Goal: Task Accomplishment & Management: Manage account settings

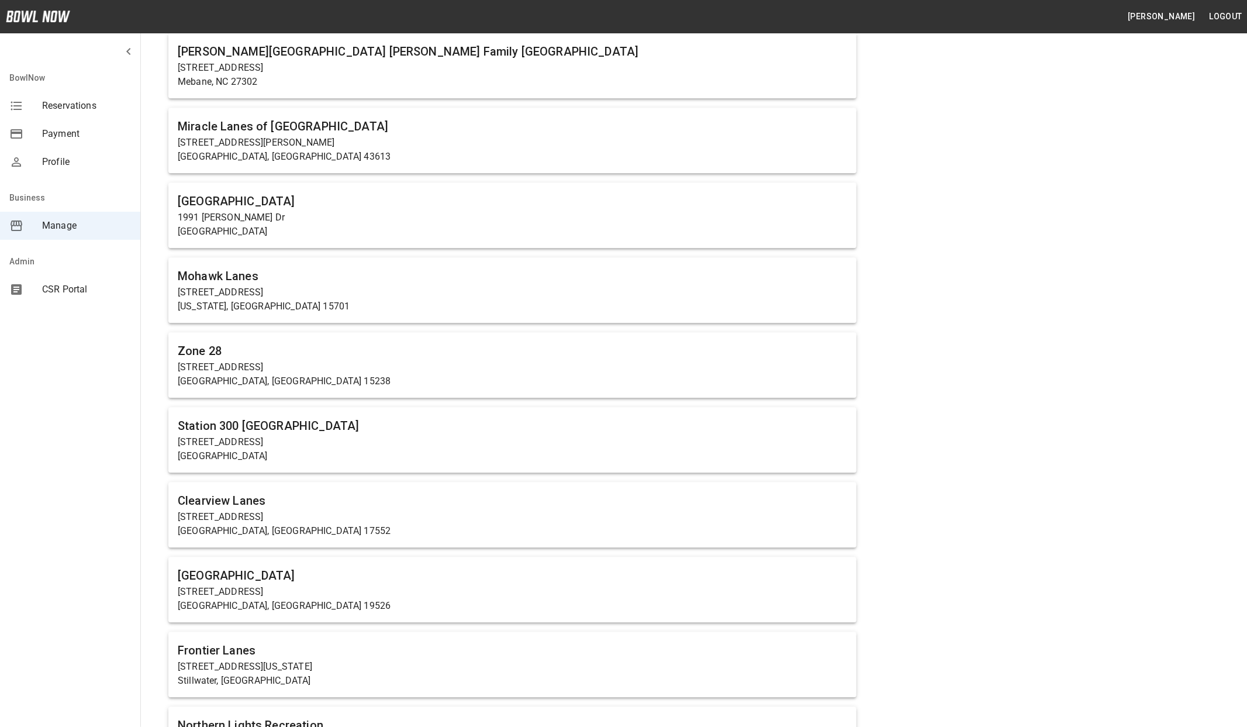
scroll to position [2599, 0]
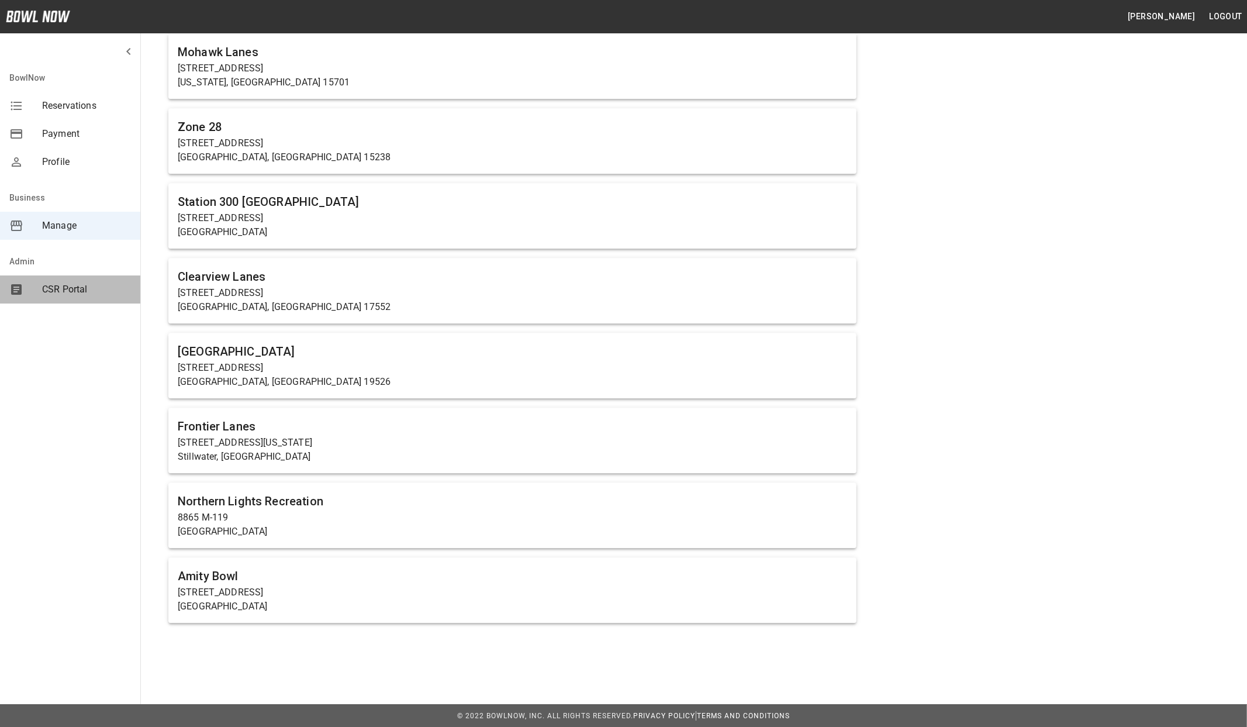
click at [78, 288] on span "CSR Portal" at bounding box center [86, 289] width 89 height 14
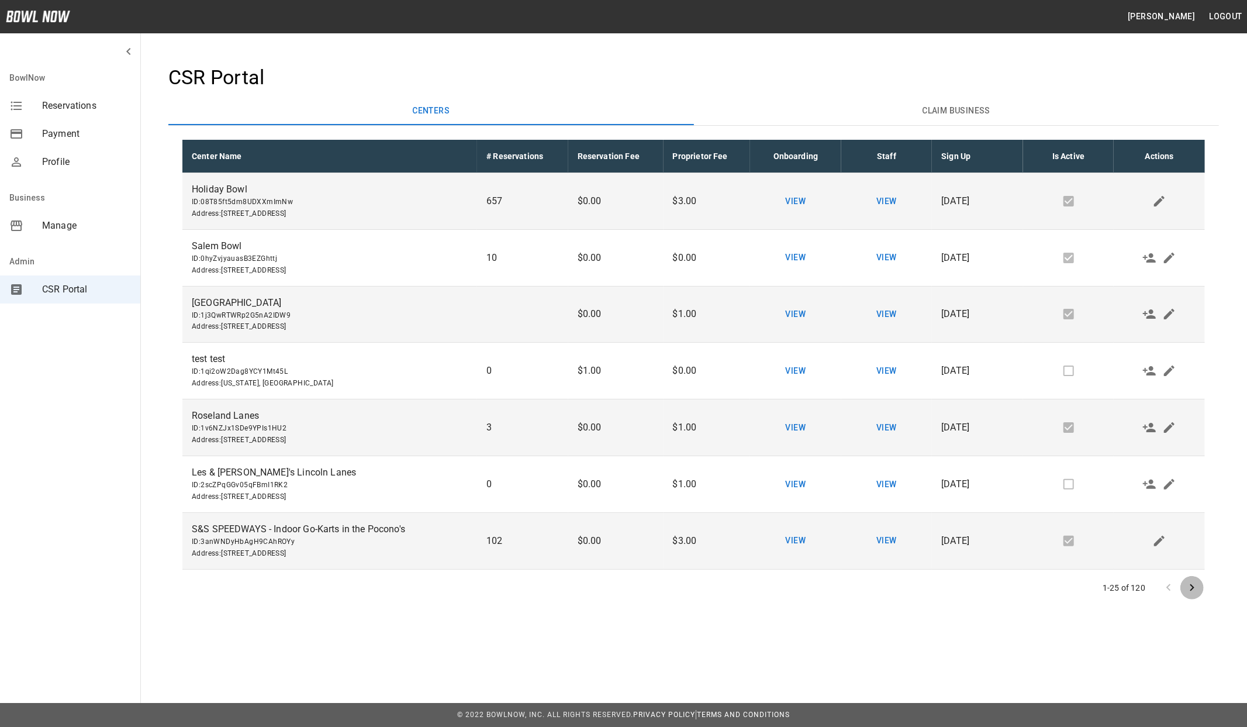
click at [1194, 587] on icon "Go to next page" at bounding box center [1192, 587] width 4 height 7
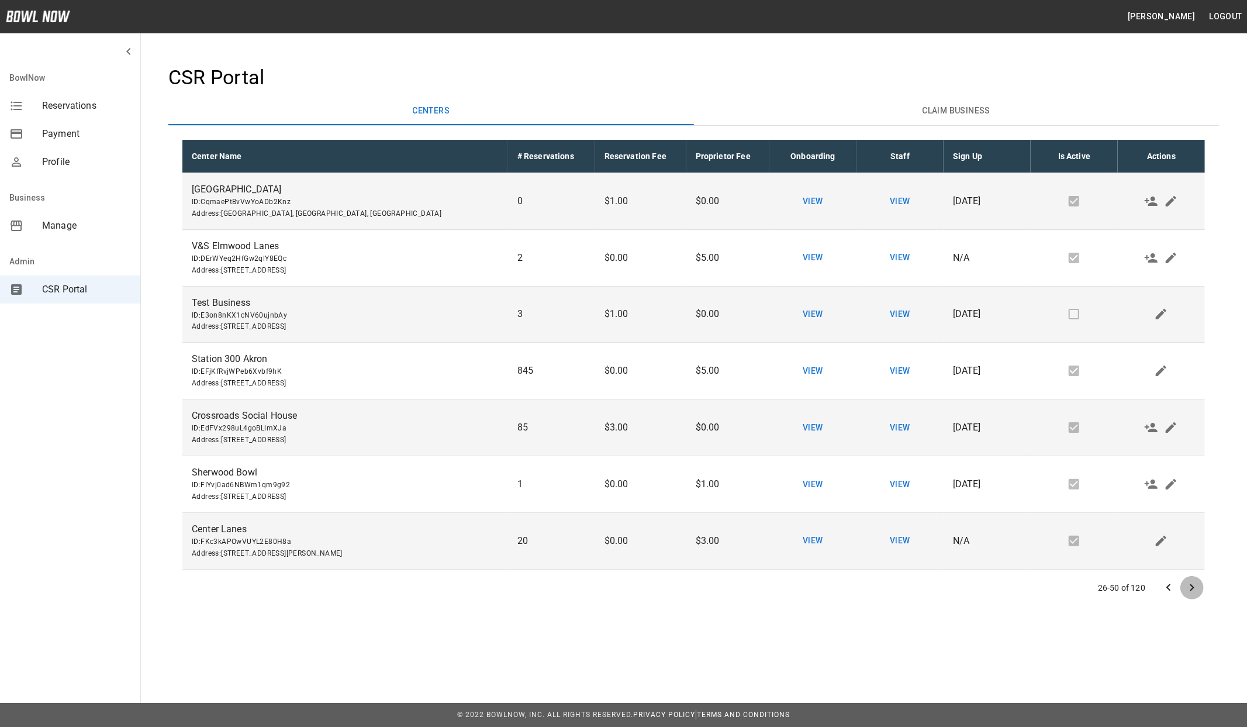
click at [1191, 591] on icon "Go to next page" at bounding box center [1192, 588] width 14 height 14
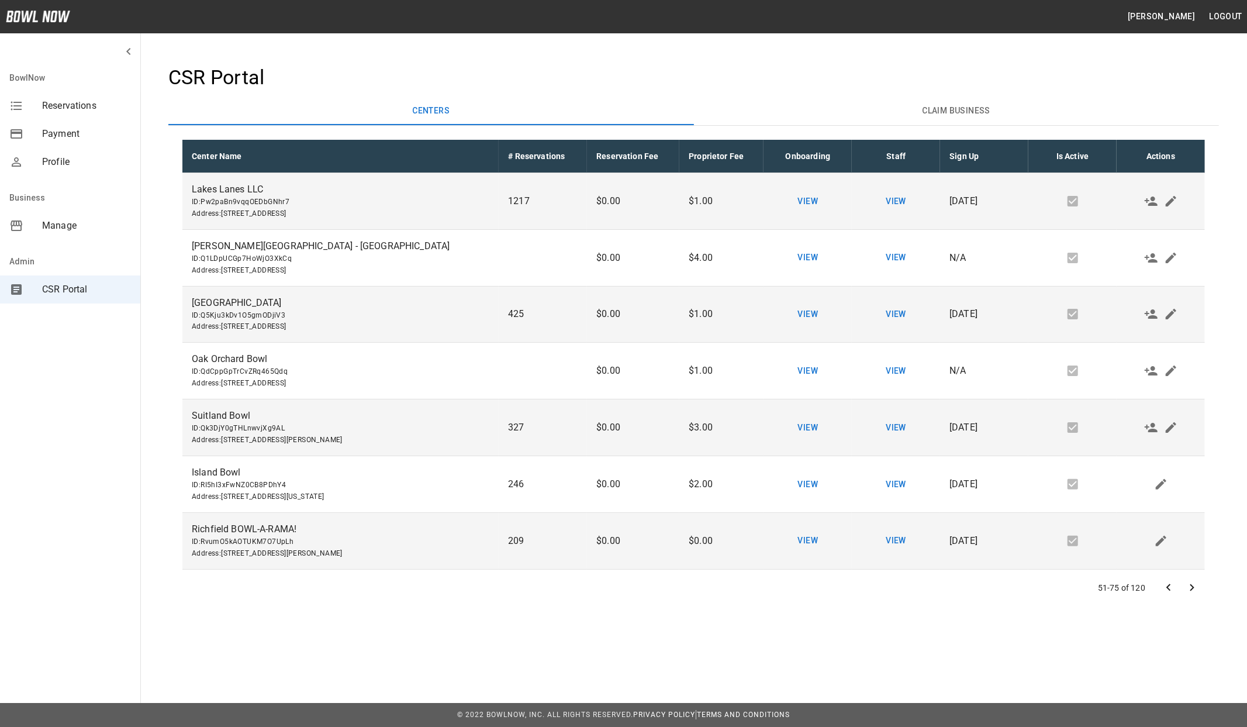
click at [1197, 585] on icon "Go to next page" at bounding box center [1192, 588] width 14 height 14
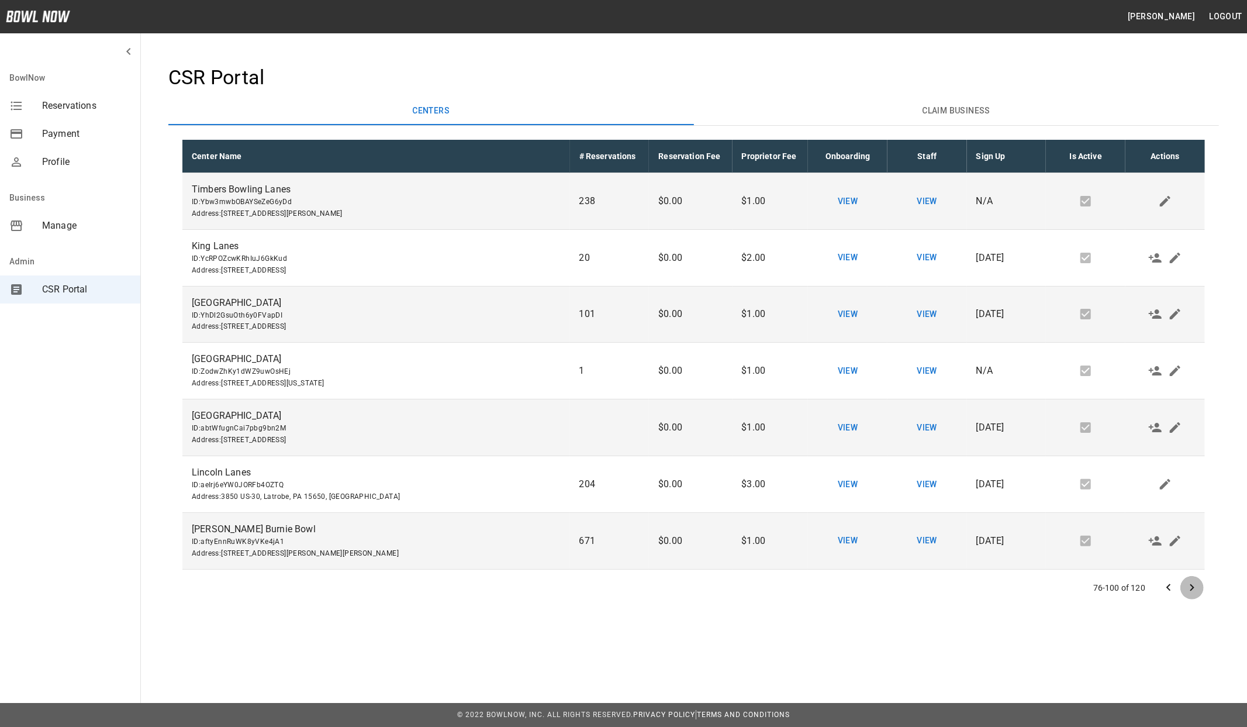
click at [1194, 588] on icon "Go to next page" at bounding box center [1192, 587] width 4 height 7
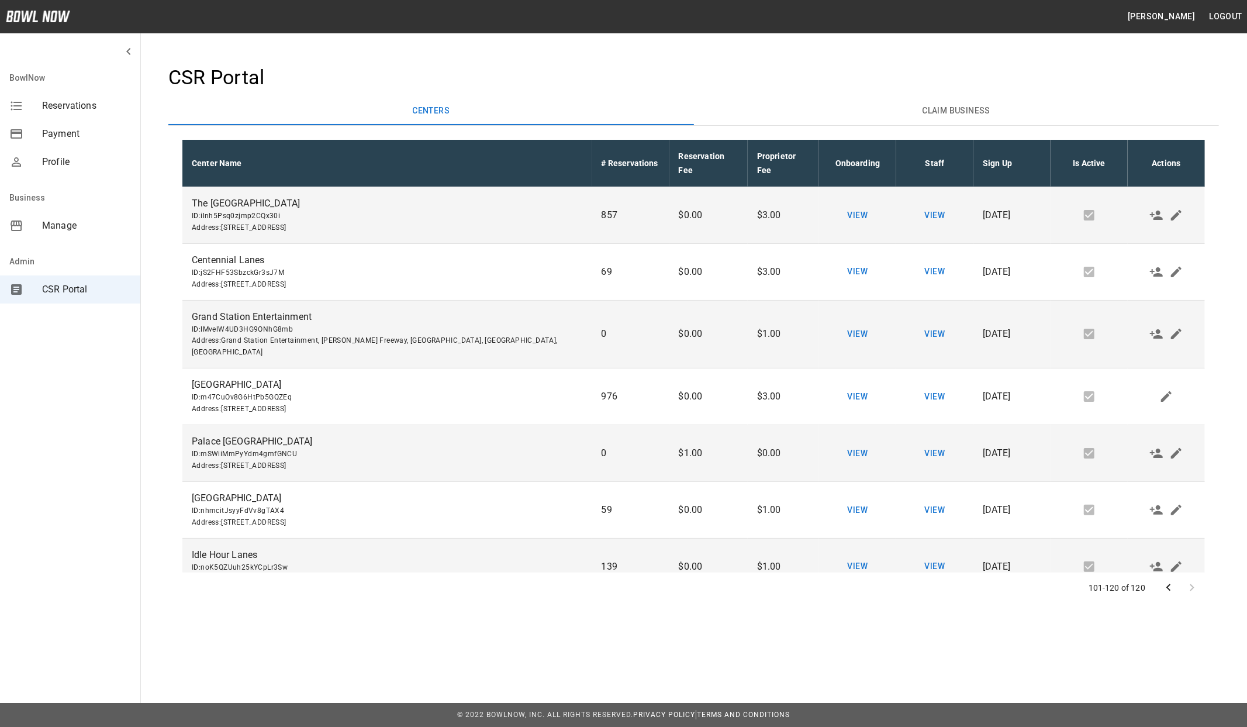
scroll to position [627, 0]
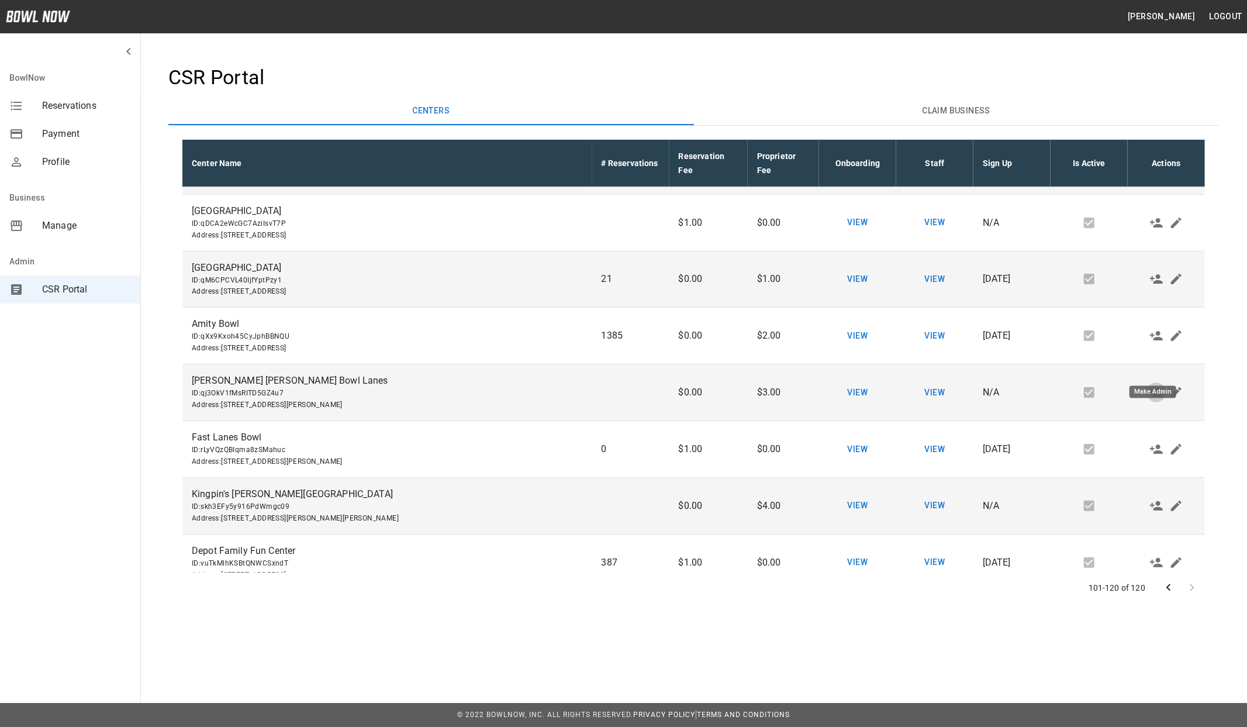
click at [1149, 385] on icon "Make Admin" at bounding box center [1156, 392] width 14 height 14
click at [240, 388] on span "ID: qj3OkV1fMsRITD5GZ4u7" at bounding box center [387, 394] width 391 height 12
copy span "qj3OkV1fMsRITD5GZ4u7"
click at [67, 231] on span "Manage" at bounding box center [86, 226] width 89 height 14
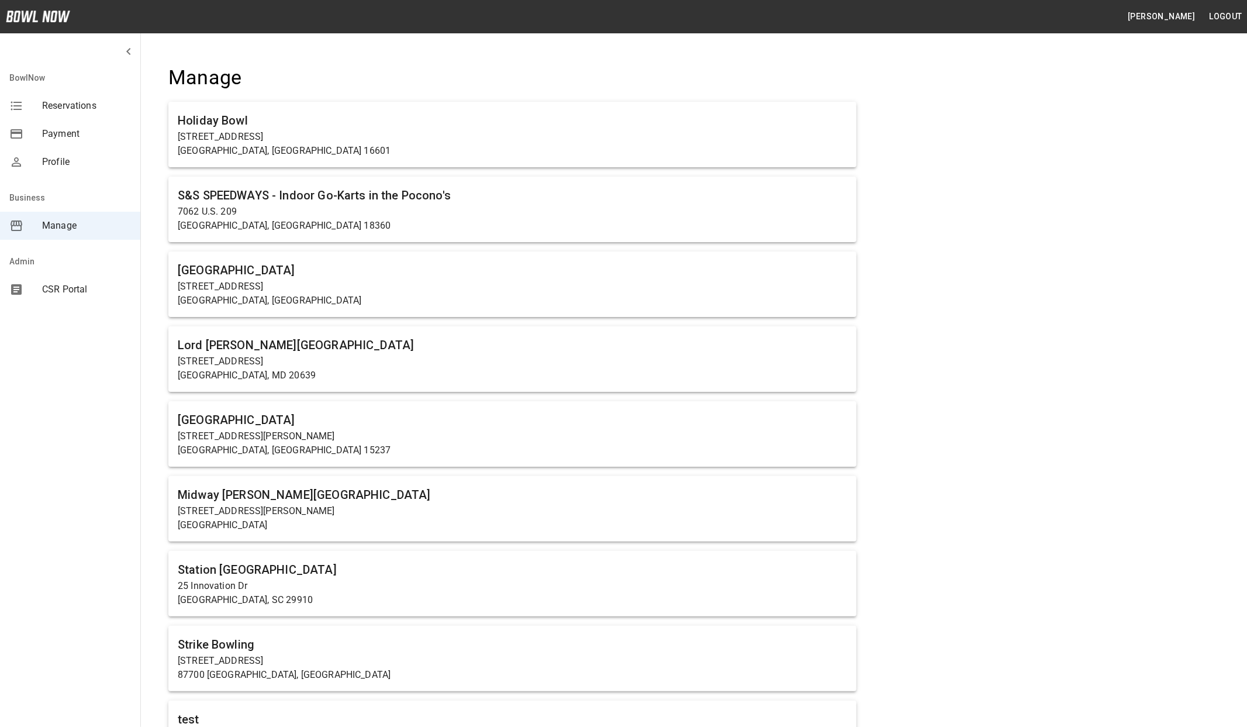
scroll to position [2673, 0]
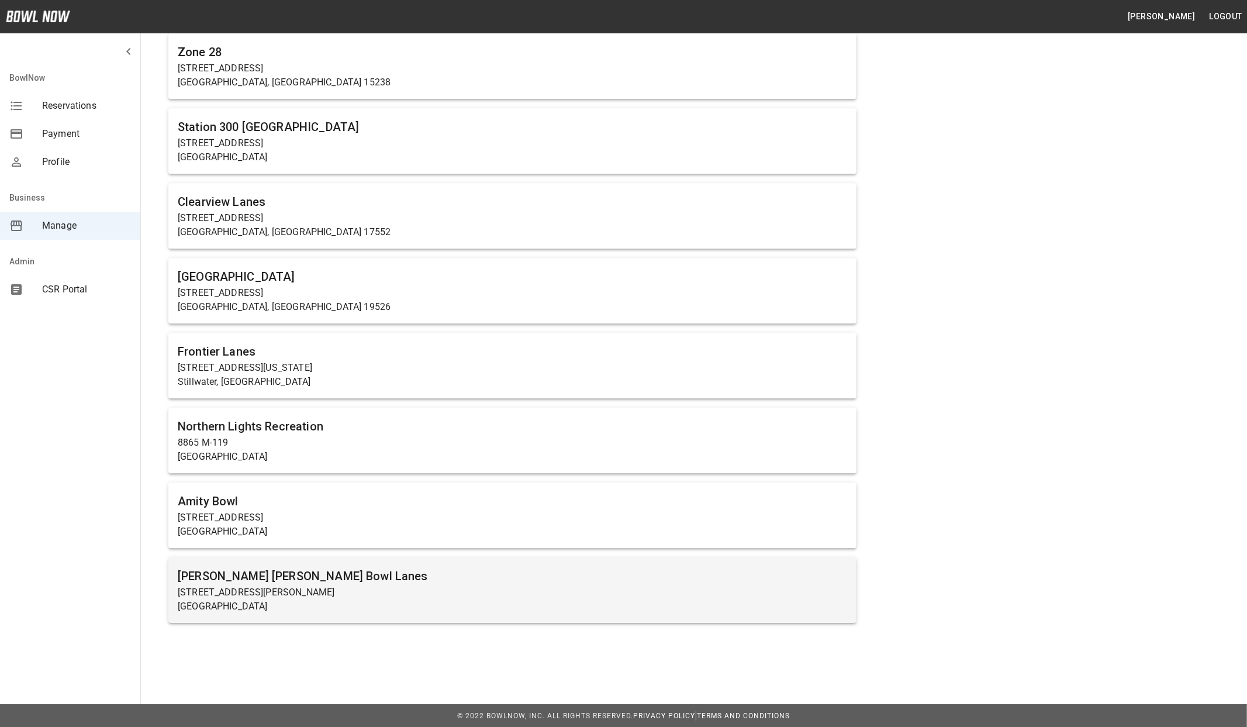
click at [253, 574] on h6 "[PERSON_NAME] [PERSON_NAME] Bowl Lanes" at bounding box center [512, 576] width 669 height 19
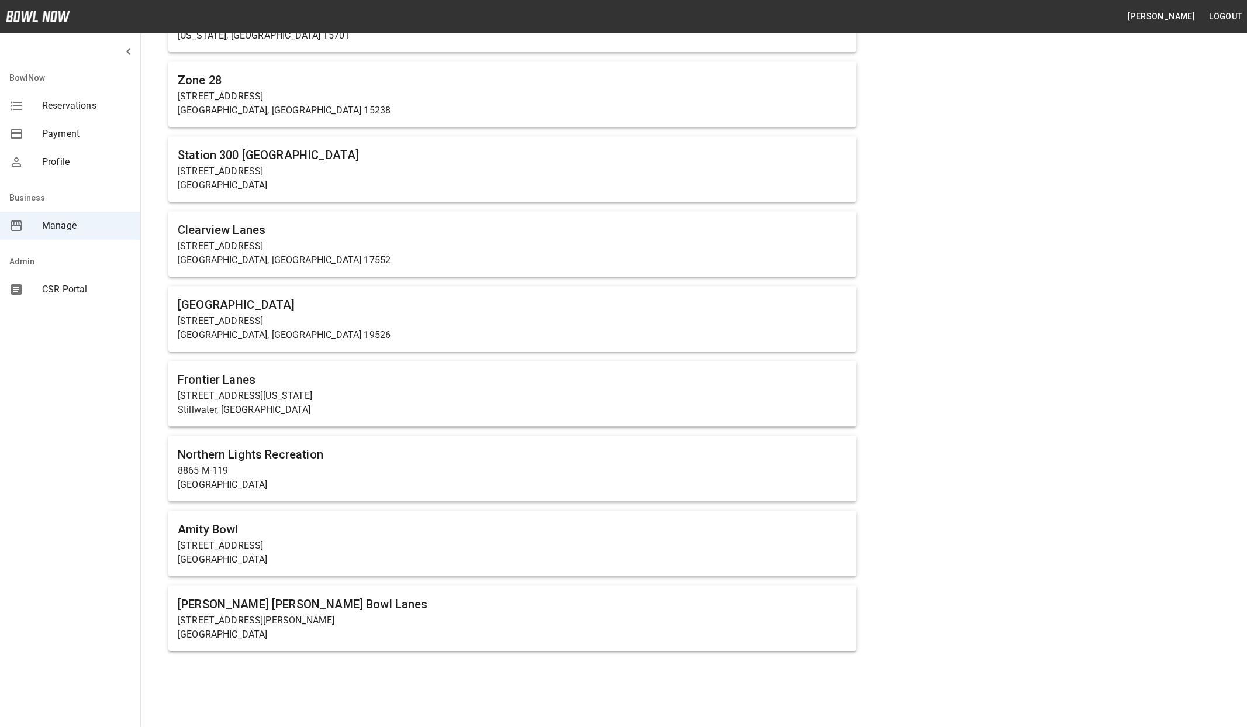
scroll to position [2673, 0]
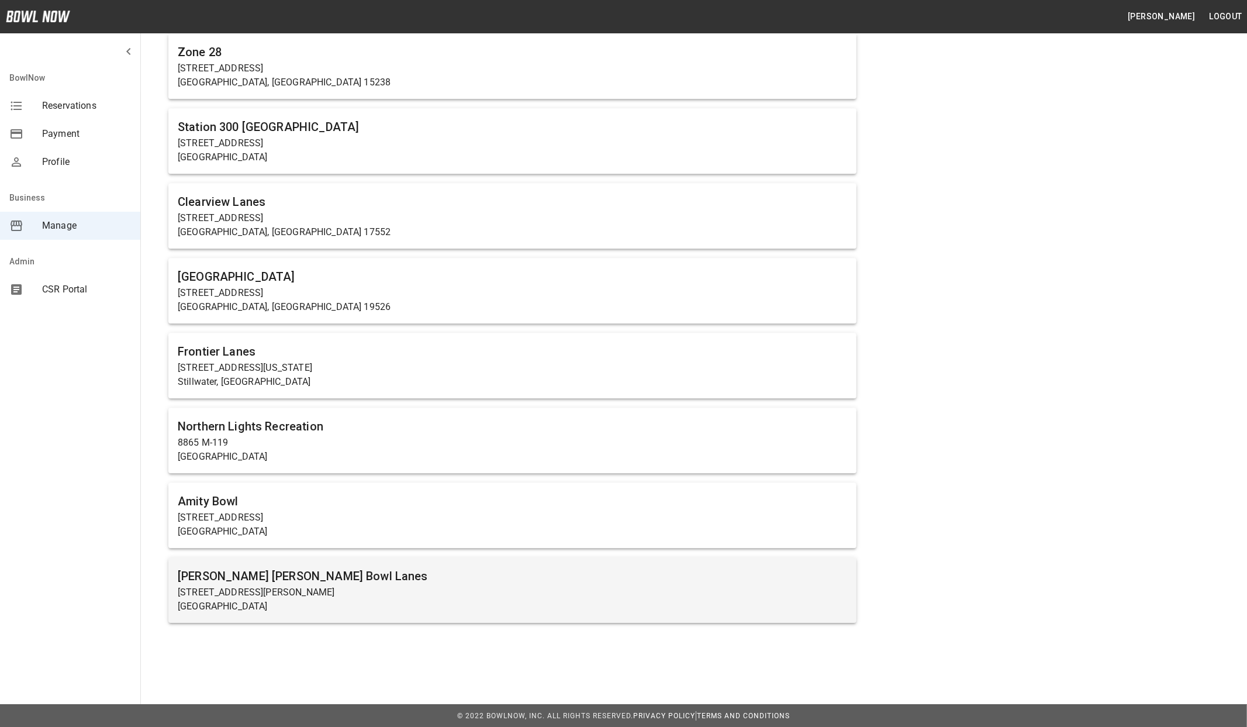
click at [288, 588] on p "[STREET_ADDRESS][PERSON_NAME]" at bounding box center [512, 592] width 669 height 14
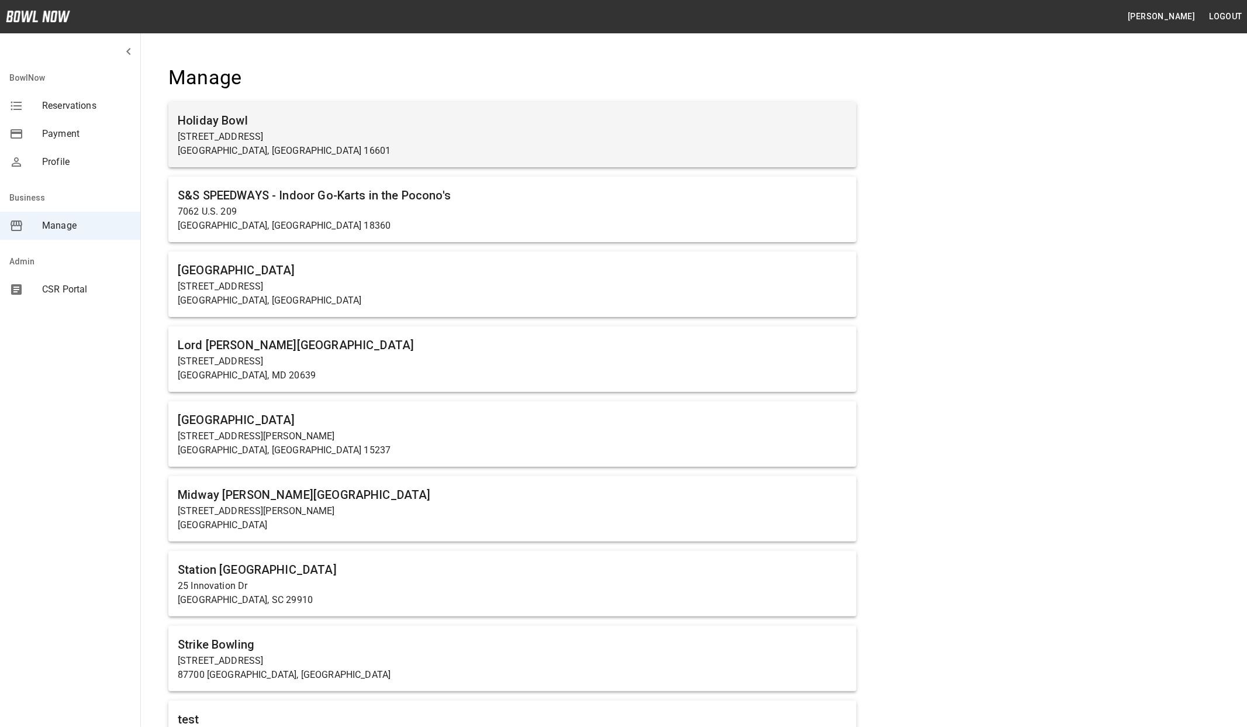
click at [299, 144] on p "[GEOGRAPHIC_DATA], [GEOGRAPHIC_DATA] 16601" at bounding box center [512, 151] width 669 height 14
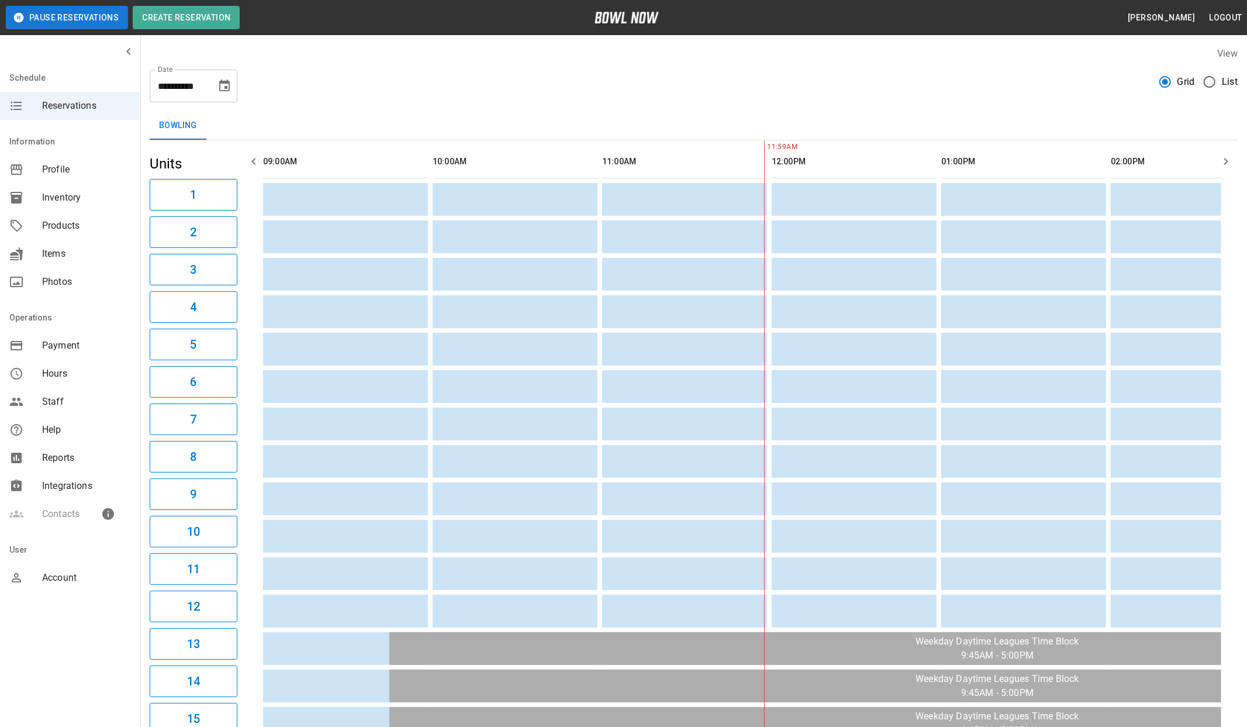
scroll to position [0, 339]
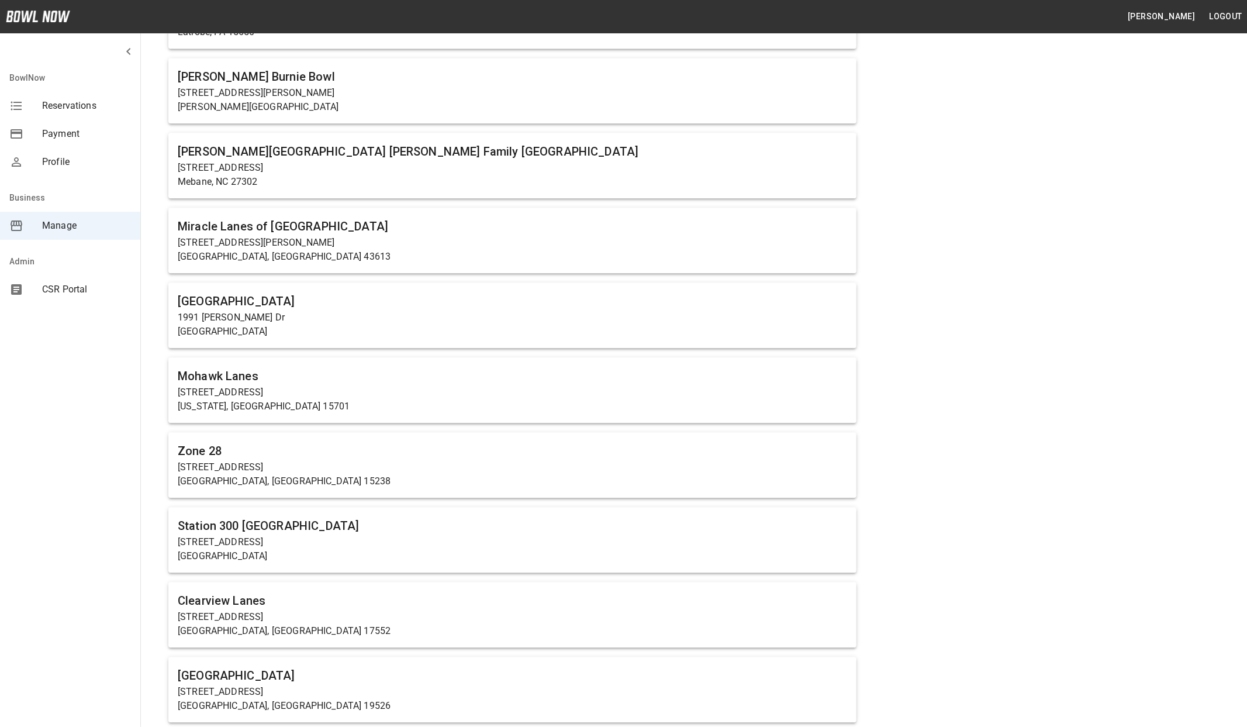
scroll to position [2673, 0]
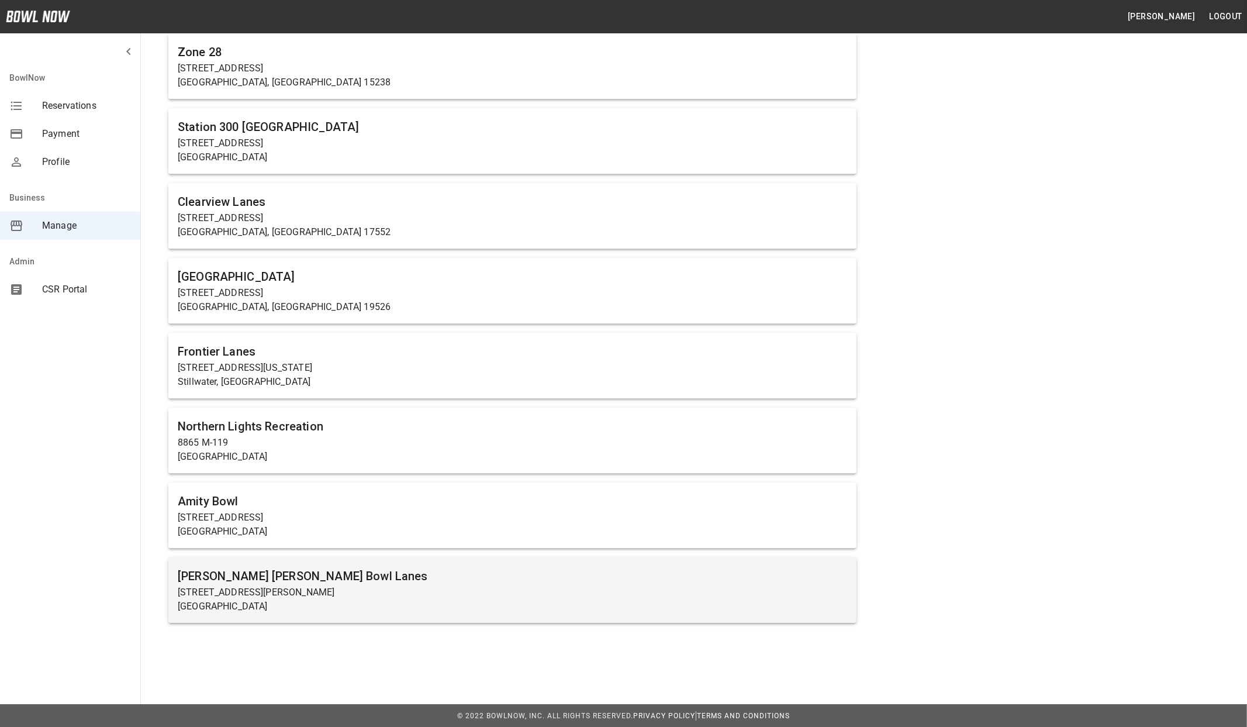
click at [398, 597] on p "[STREET_ADDRESS][PERSON_NAME]" at bounding box center [512, 592] width 669 height 14
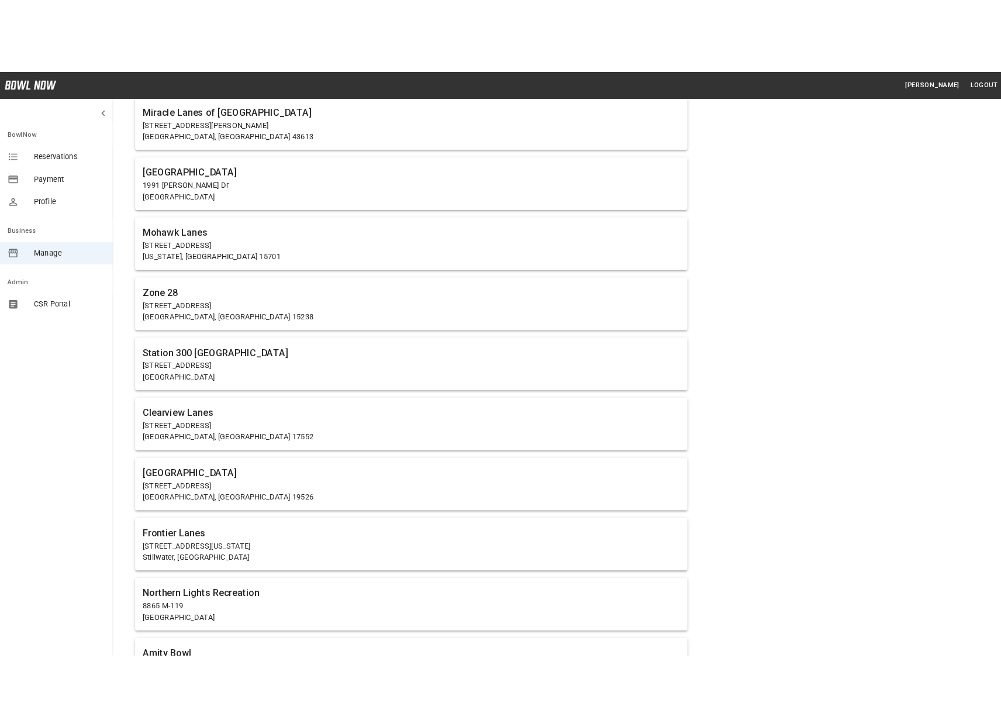
scroll to position [2673, 0]
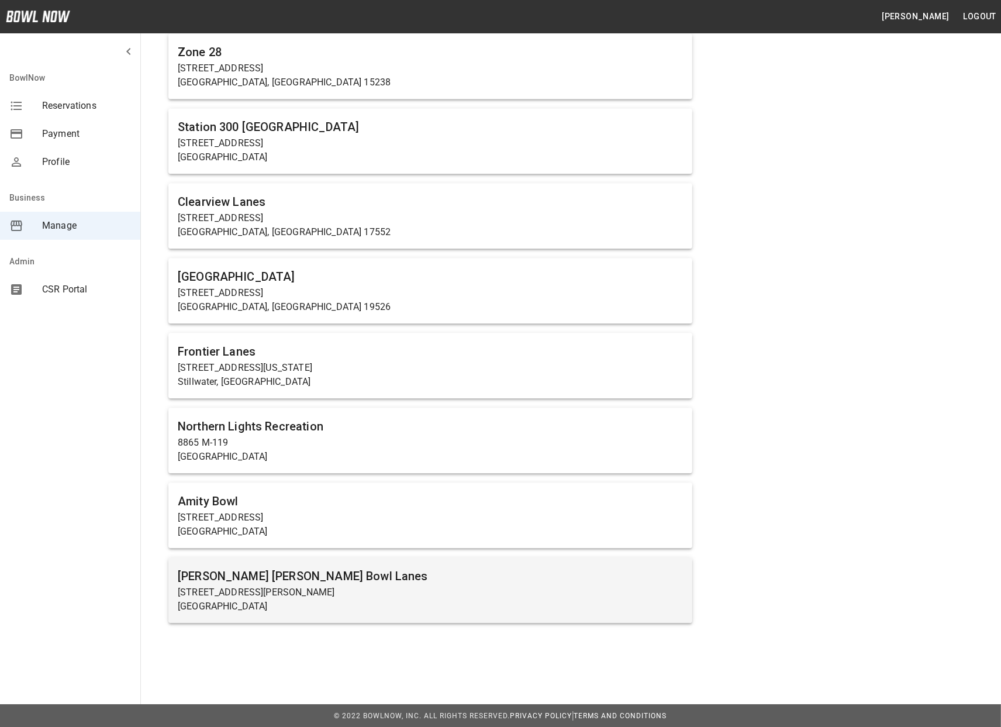
click at [306, 585] on p "[STREET_ADDRESS][PERSON_NAME]" at bounding box center [430, 592] width 505 height 14
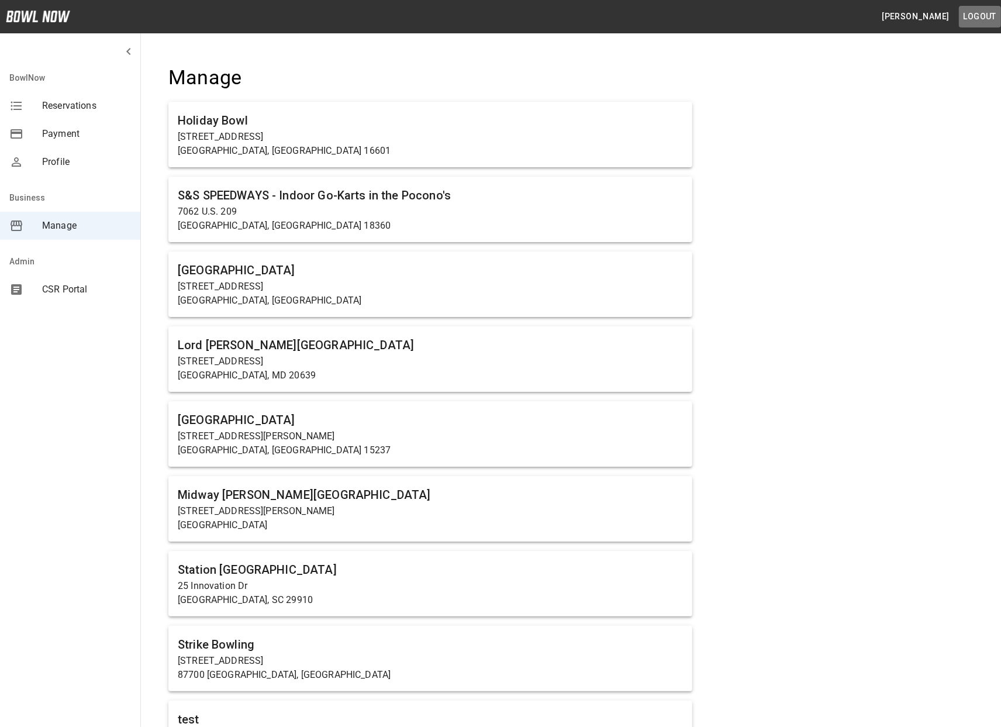
click at [978, 15] on button "Logout" at bounding box center [980, 17] width 42 height 22
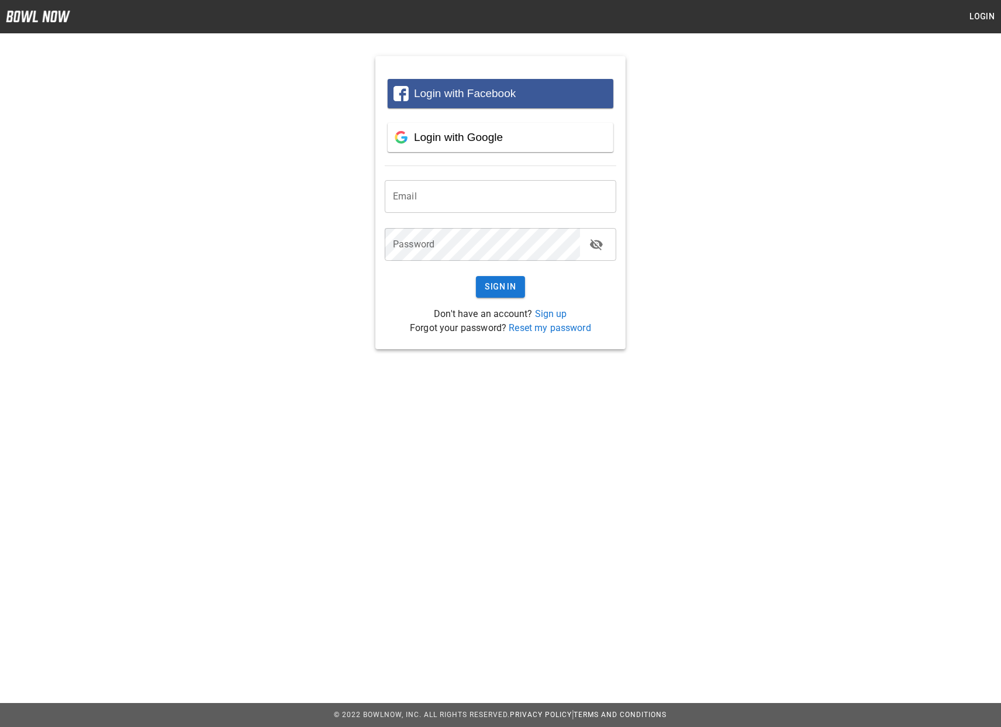
click at [450, 196] on input "email" at bounding box center [501, 196] width 232 height 33
type input "**********"
click at [510, 292] on button "Sign In" at bounding box center [501, 287] width 50 height 22
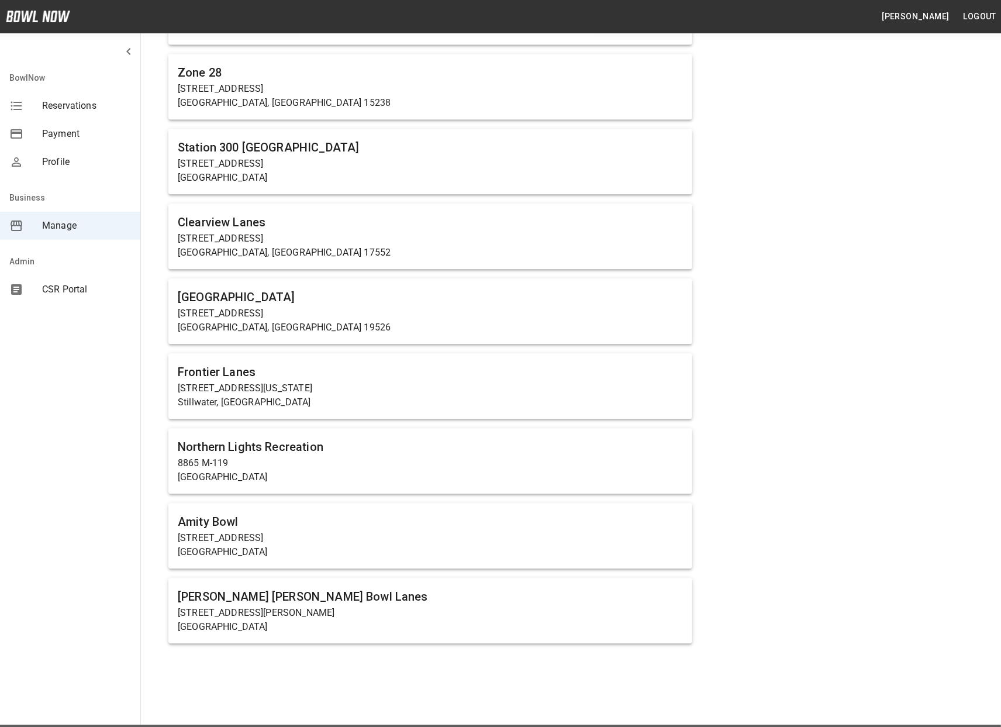
scroll to position [2673, 0]
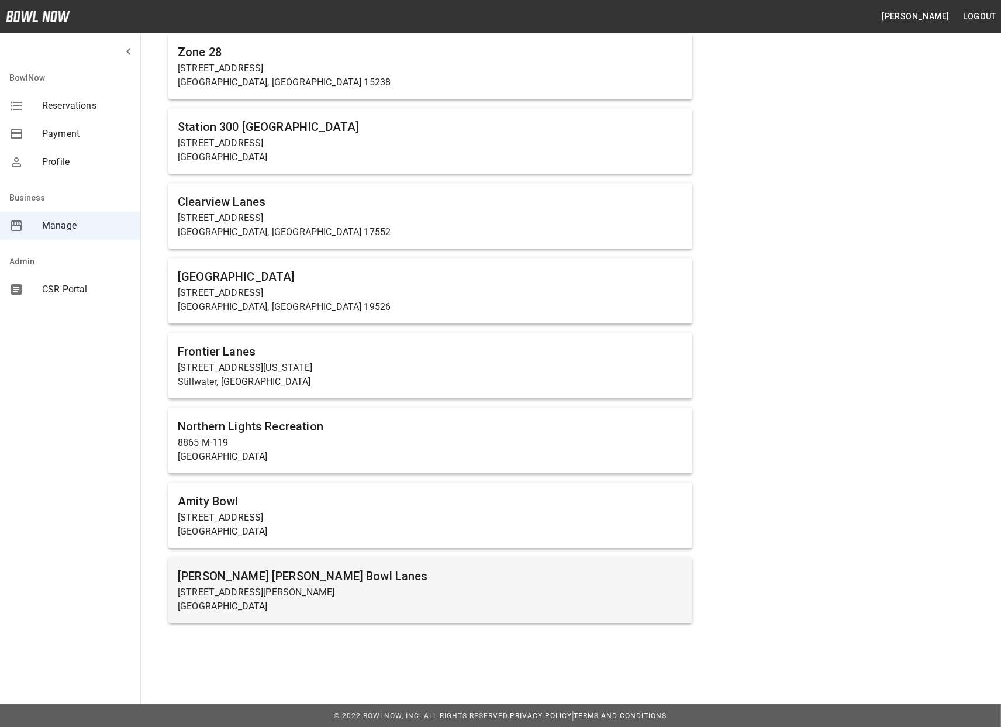
click at [315, 583] on h6 "[PERSON_NAME] [PERSON_NAME] Bowl Lanes" at bounding box center [430, 576] width 505 height 19
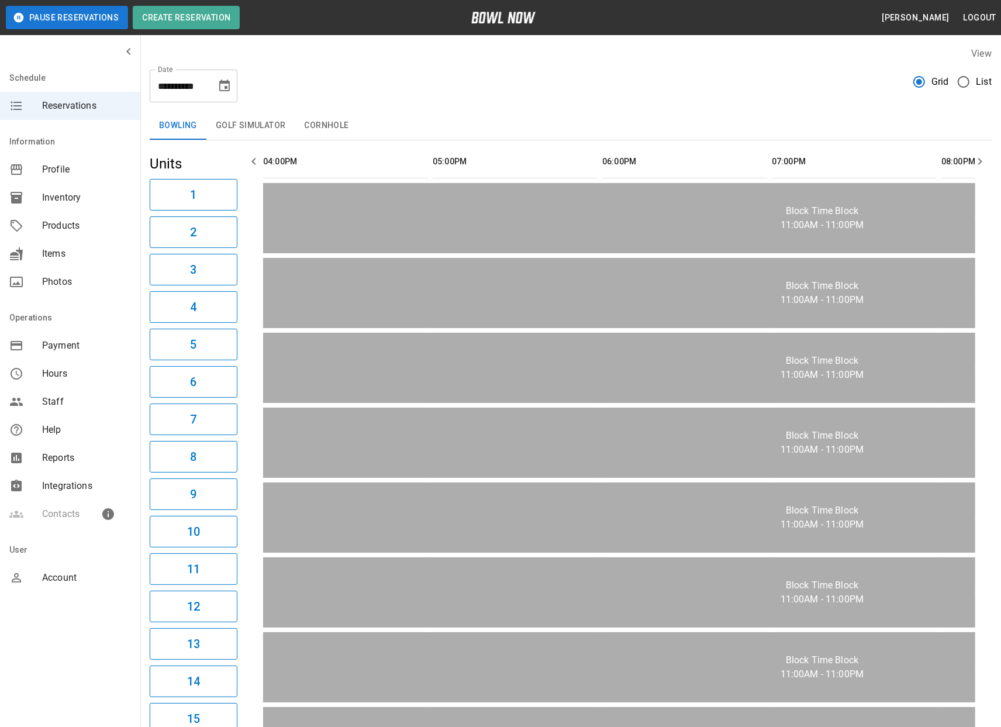
click at [72, 507] on div "Contacts" at bounding box center [70, 514] width 140 height 28
click at [68, 224] on span "Products" at bounding box center [86, 226] width 89 height 14
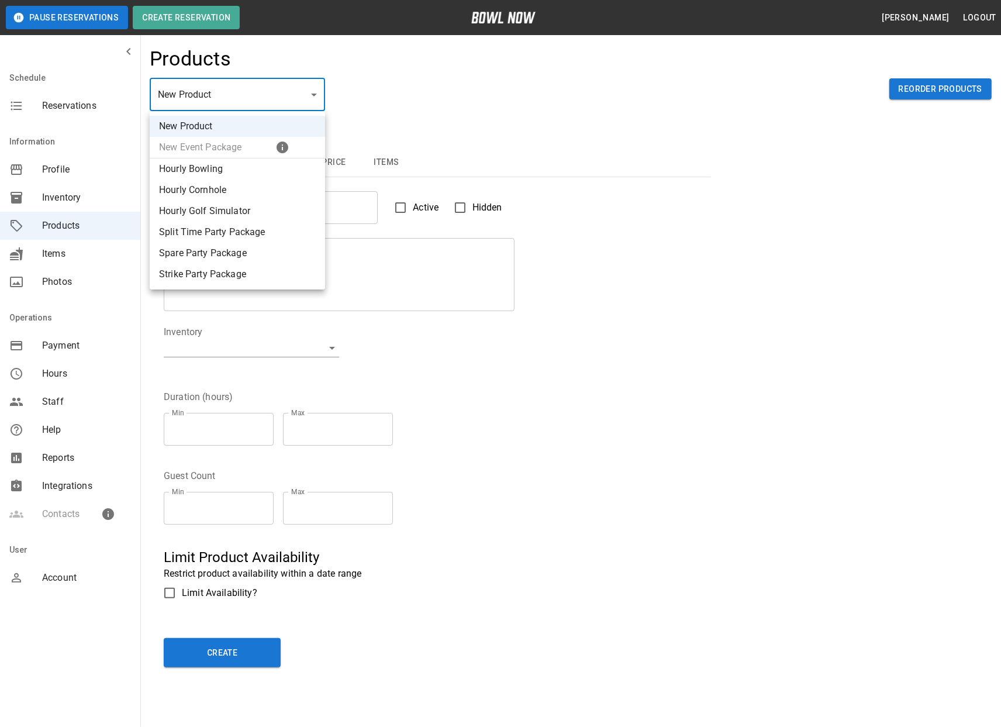
click at [283, 99] on body "Pause Reservations Create Reservation [PERSON_NAME] Logout Schedule Reservation…" at bounding box center [500, 377] width 1001 height 754
click at [283, 146] on icon "button" at bounding box center [283, 147] width 12 height 12
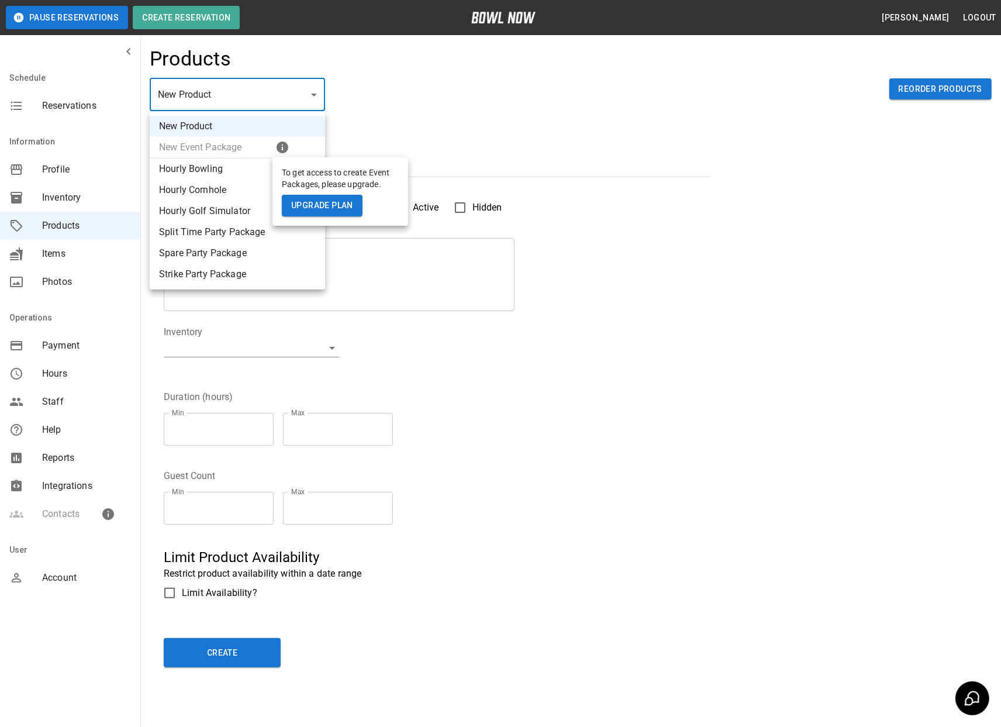
click at [422, 113] on div at bounding box center [500, 363] width 1001 height 727
click at [63, 584] on div at bounding box center [500, 363] width 1001 height 727
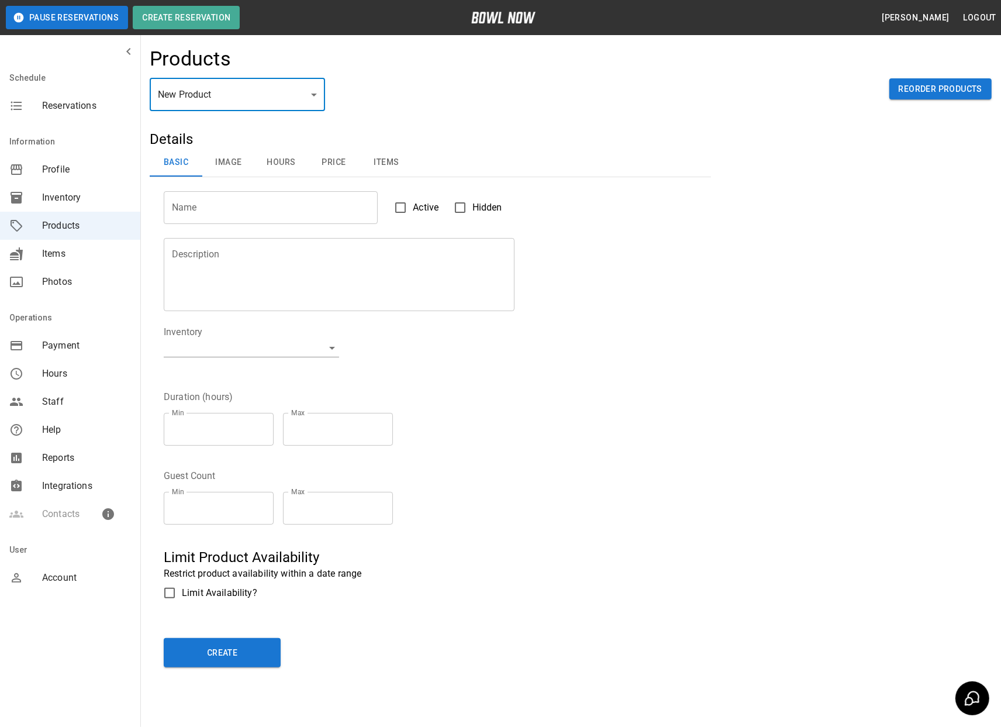
click at [73, 571] on span "Account" at bounding box center [86, 578] width 89 height 14
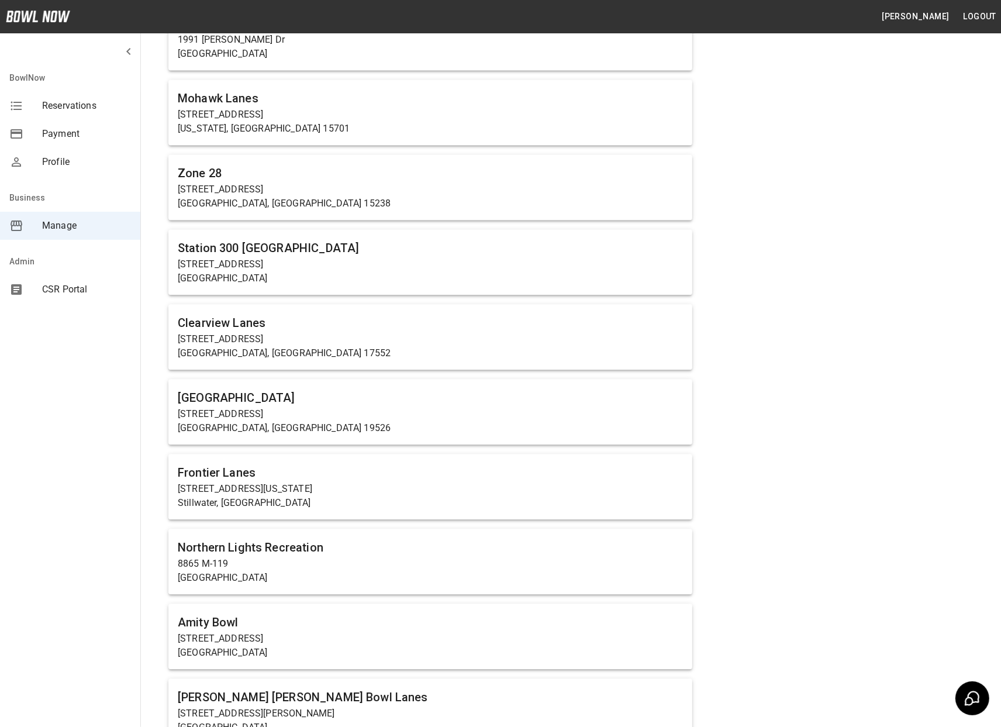
scroll to position [2673, 0]
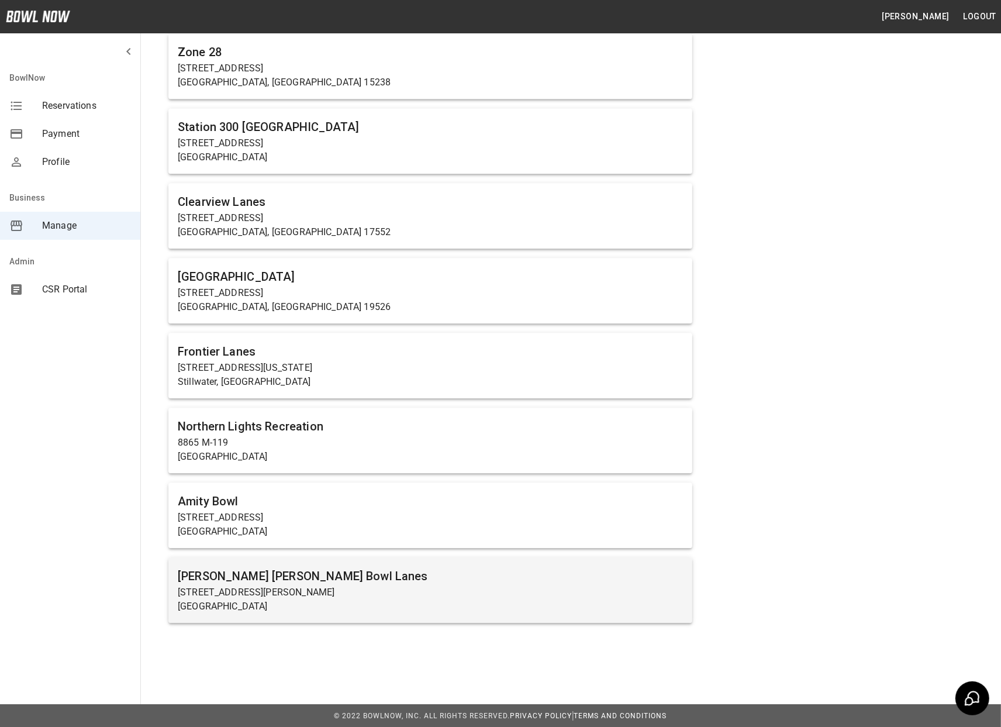
click at [299, 596] on p "[STREET_ADDRESS][PERSON_NAME]" at bounding box center [430, 592] width 505 height 14
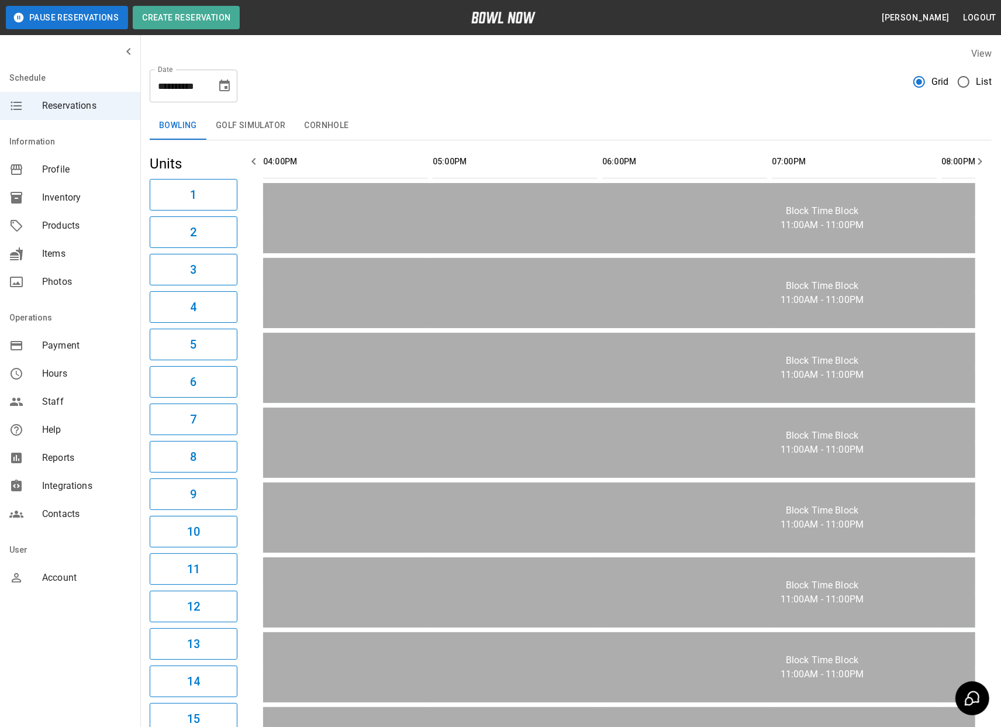
click at [58, 224] on span "Products" at bounding box center [86, 226] width 89 height 14
click at [94, 227] on span "Products" at bounding box center [86, 226] width 89 height 14
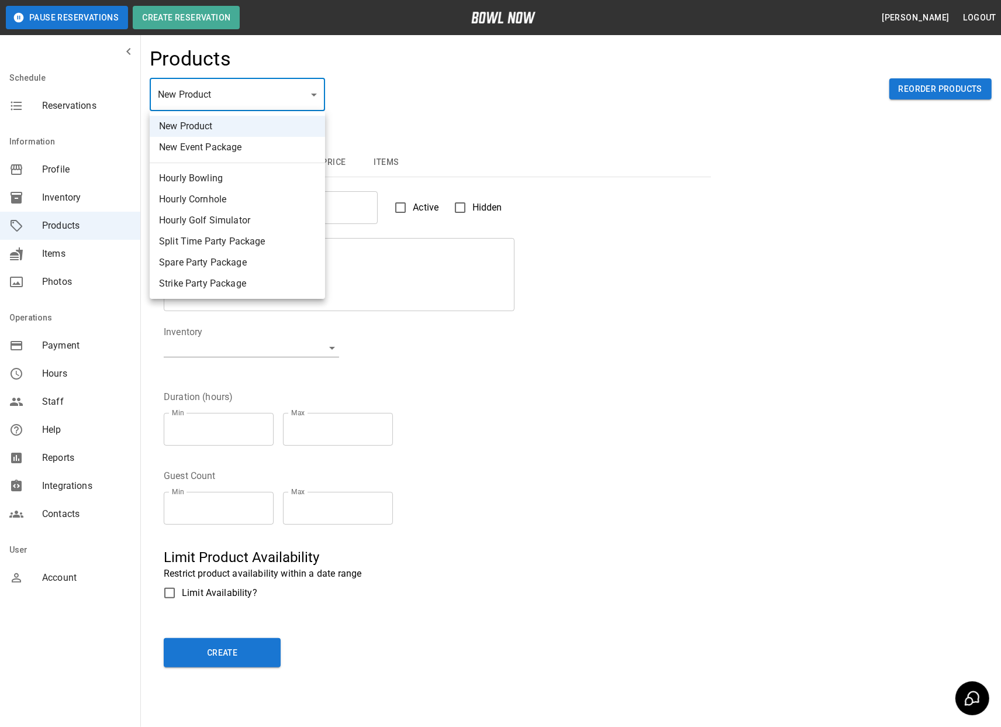
click at [240, 94] on body "Pause Reservations Create Reservation [PERSON_NAME] Logout Schedule Reservation…" at bounding box center [500, 377] width 1001 height 754
click at [229, 141] on li "New Event Package" at bounding box center [237, 147] width 175 height 21
type input "**"
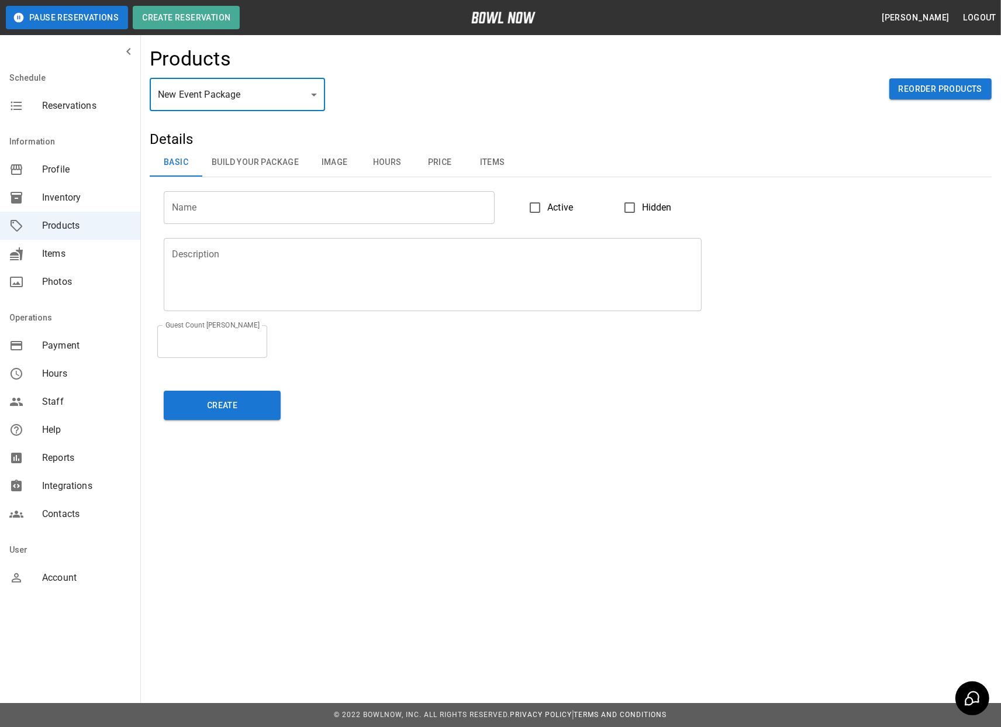
click at [72, 399] on span "Staff" at bounding box center [86, 402] width 89 height 14
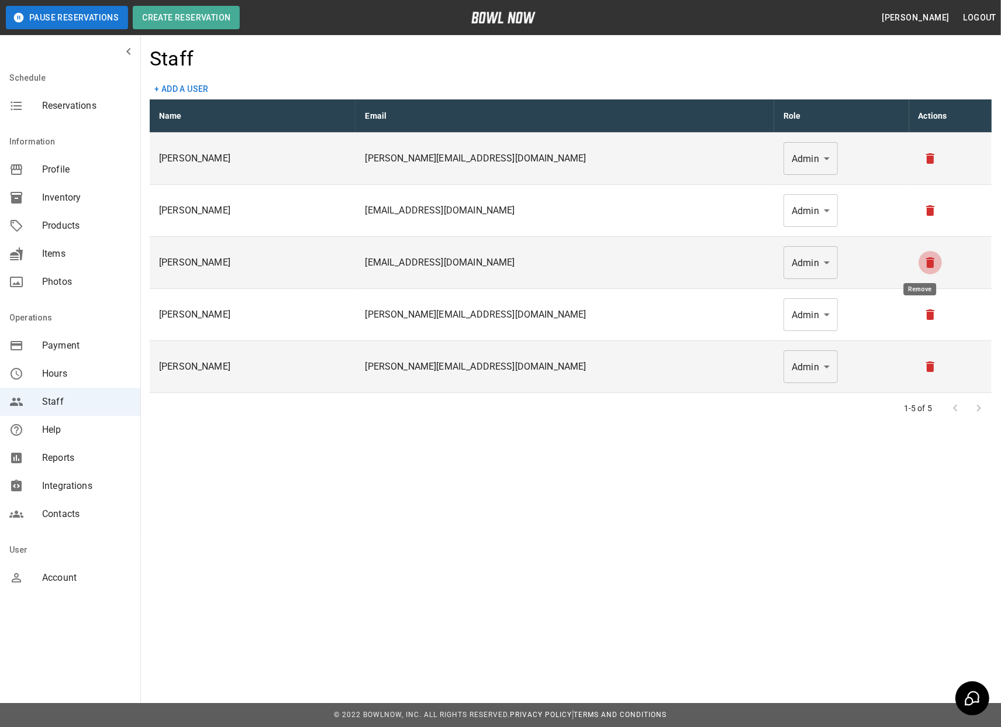
click at [926, 267] on icon "remove" at bounding box center [930, 262] width 8 height 11
